Goal: Transaction & Acquisition: Download file/media

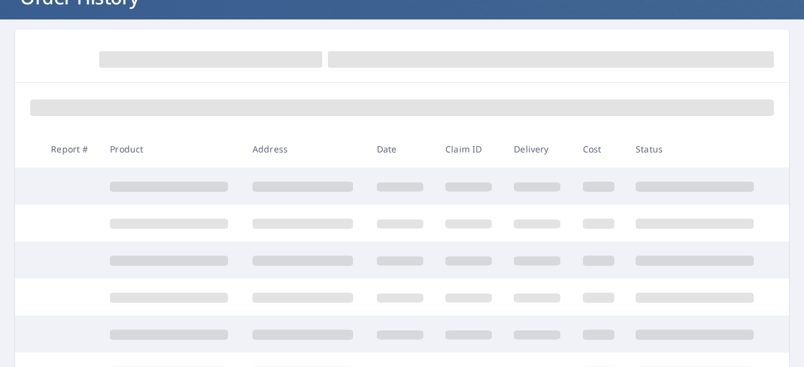
scroll to position [126, 0]
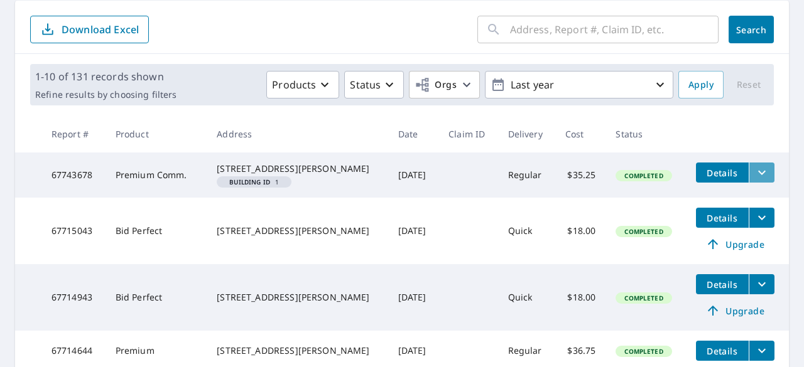
click at [748, 176] on button "filesDropdownBtn-67743678" at bounding box center [761, 173] width 26 height 20
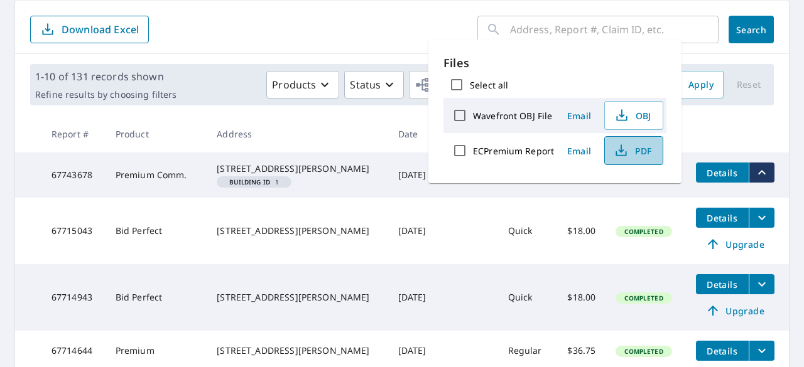
click at [630, 148] on span "PDF" at bounding box center [632, 150] width 40 height 15
